Goal: Information Seeking & Learning: Learn about a topic

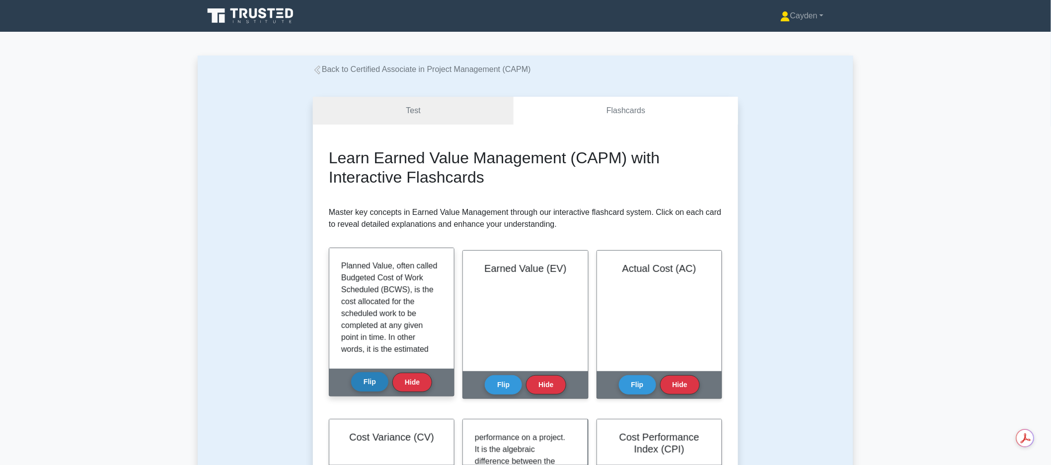
click at [381, 380] on button "Flip" at bounding box center [369, 381] width 37 height 19
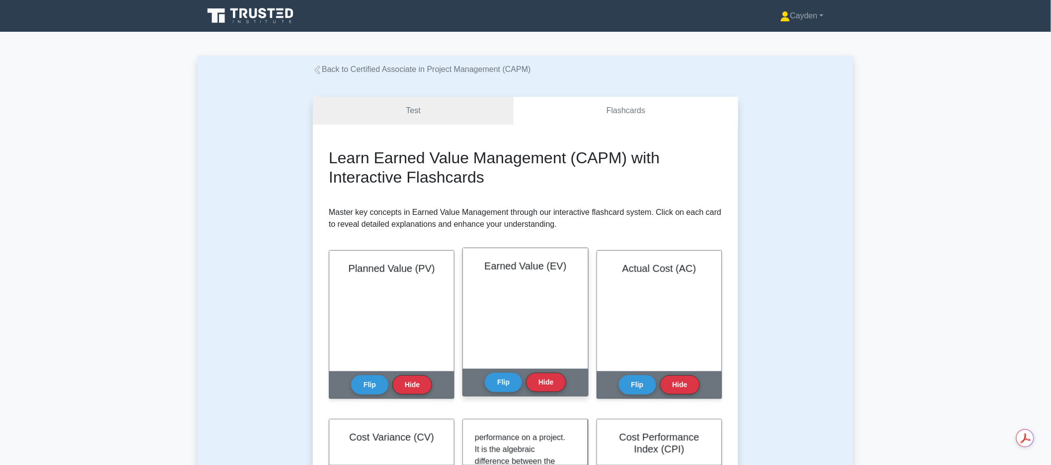
click at [478, 318] on div "Earned Value (EV)" at bounding box center [525, 308] width 125 height 121
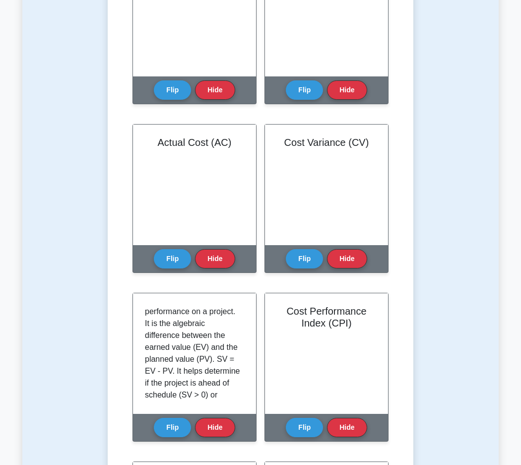
scroll to position [310, 0]
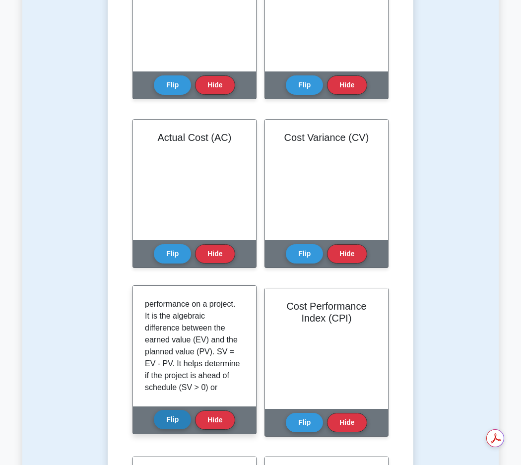
click at [175, 429] on button "Flip" at bounding box center [172, 419] width 37 height 19
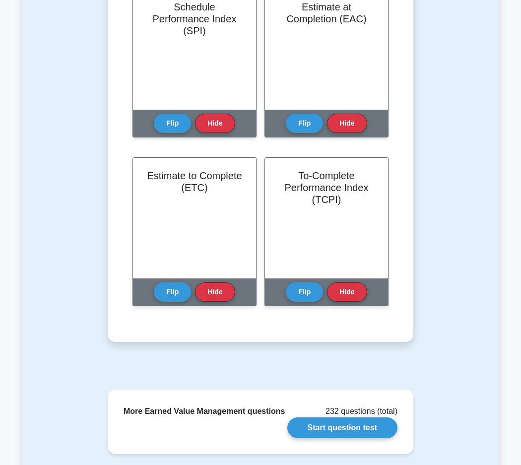
scroll to position [782, 0]
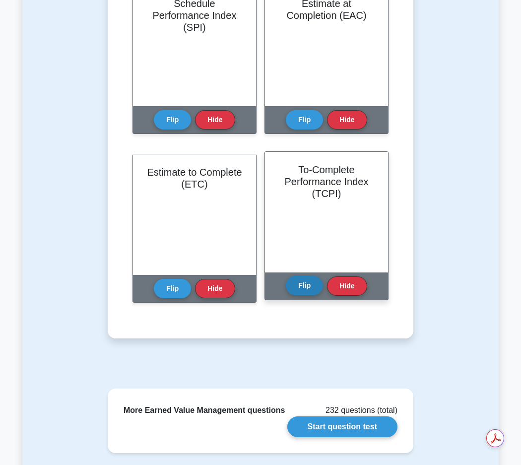
click at [308, 292] on button "Flip" at bounding box center [304, 285] width 37 height 19
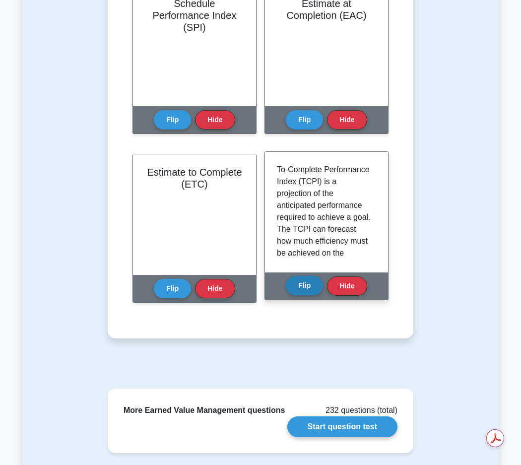
click at [305, 290] on button "Flip" at bounding box center [304, 285] width 37 height 19
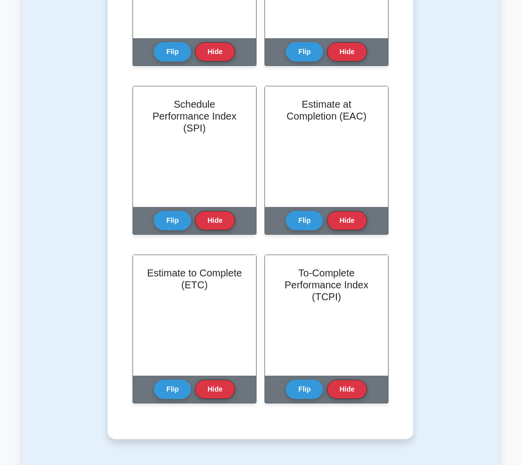
scroll to position [19, 0]
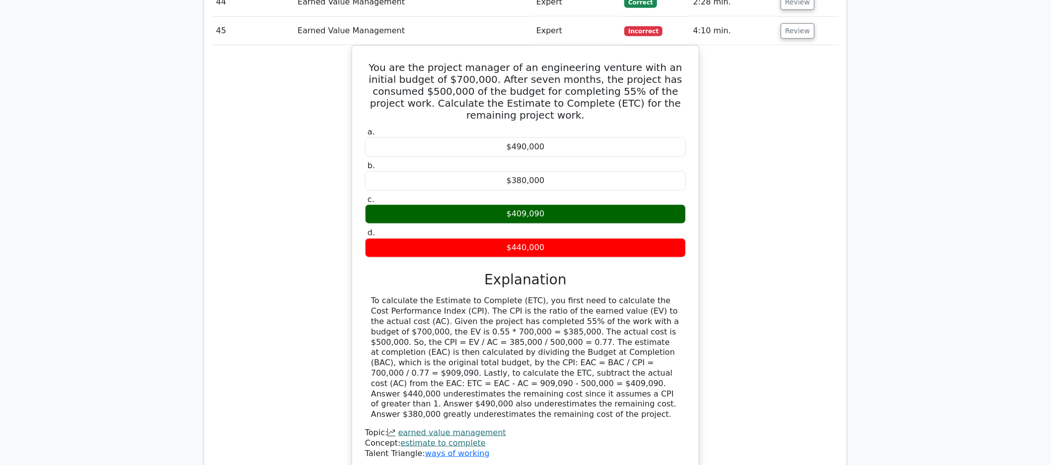
scroll to position [8107, 0]
